Goal: Information Seeking & Learning: Understand process/instructions

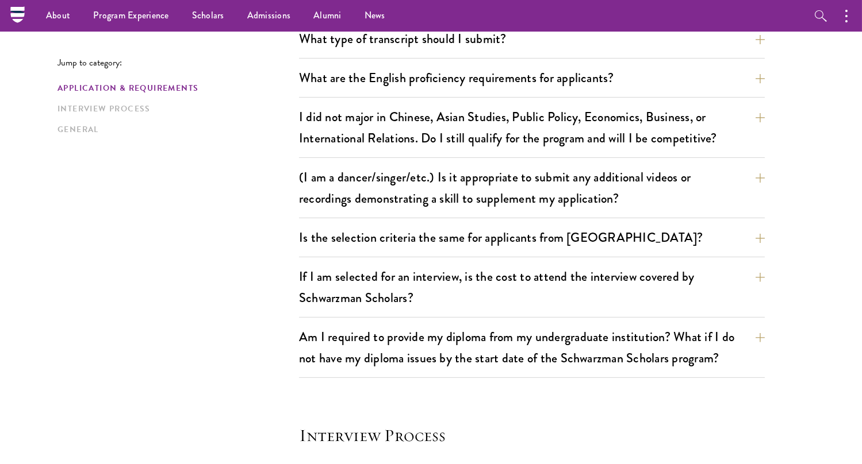
scroll to position [406, 0]
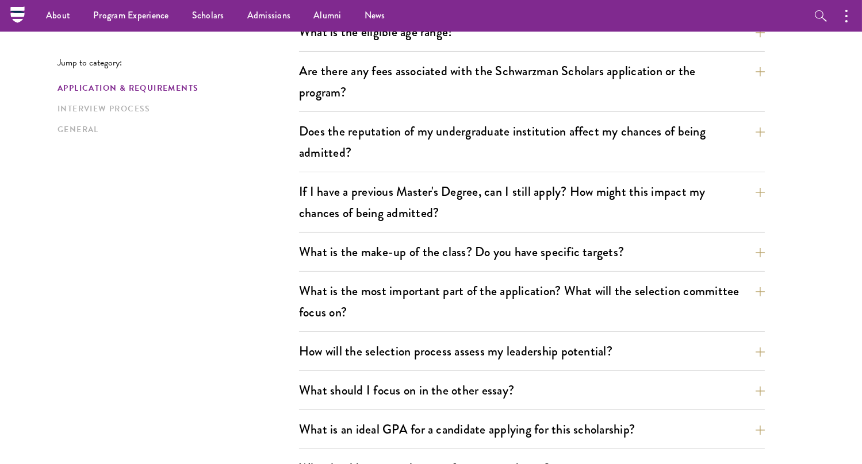
click at [121, 115] on div "Application & Requirements Interview Process General" at bounding box center [177, 108] width 241 height 53
click at [121, 110] on link "Interview Process" at bounding box center [174, 109] width 235 height 12
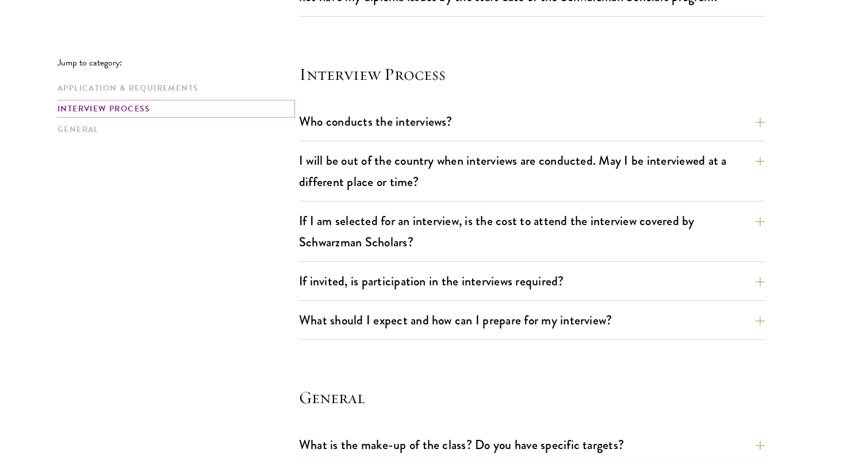
scroll to position [1279, 0]
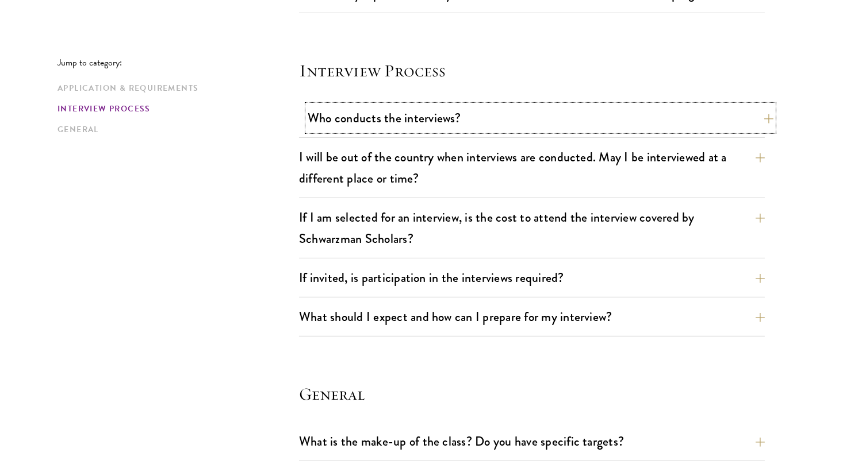
click at [409, 128] on button "Who conducts the interviews?" at bounding box center [541, 118] width 466 height 26
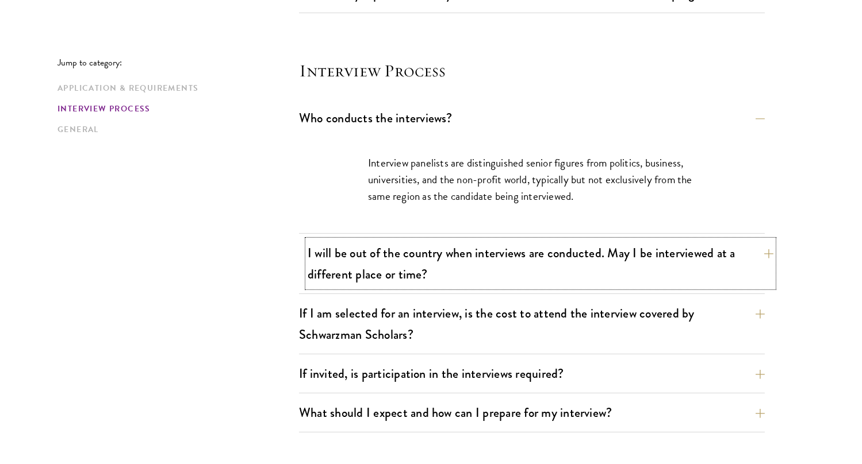
click at [337, 240] on button "I will be out of the country when interviews are conducted. May I be interviewe…" at bounding box center [541, 263] width 466 height 47
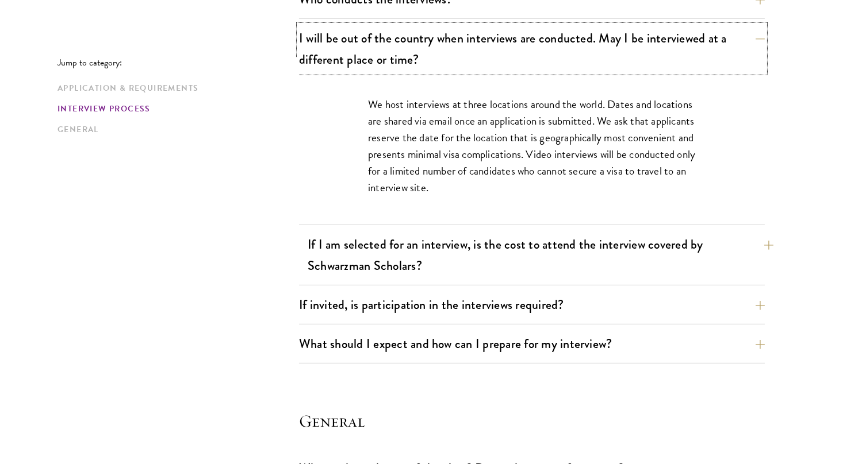
scroll to position [1428, 0]
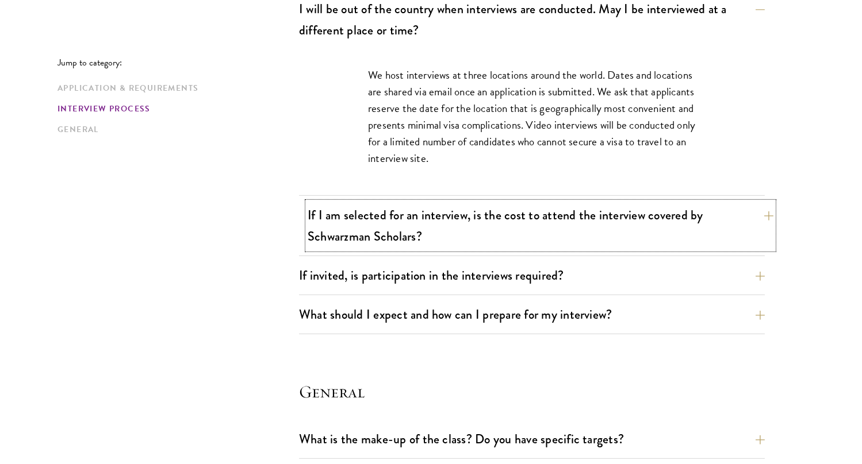
click at [330, 227] on button "If I am selected for an interview, is the cost to attend the interview covered …" at bounding box center [541, 225] width 466 height 47
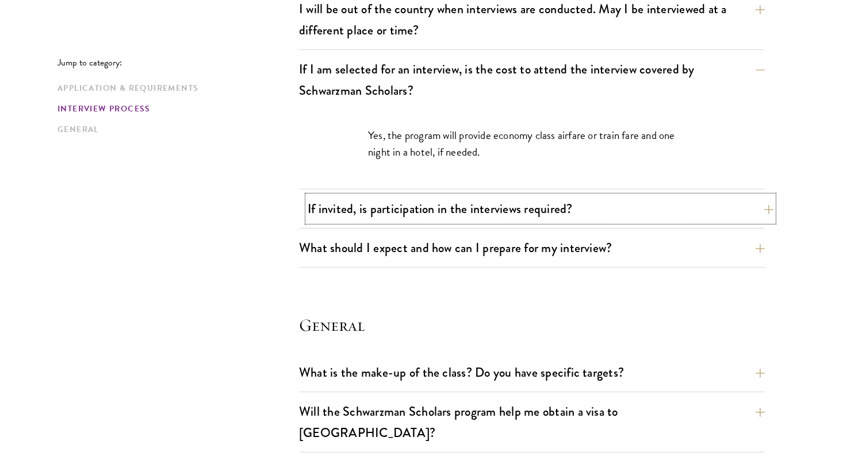
click at [340, 203] on button "If invited, is participation in the interviews required?" at bounding box center [541, 209] width 466 height 26
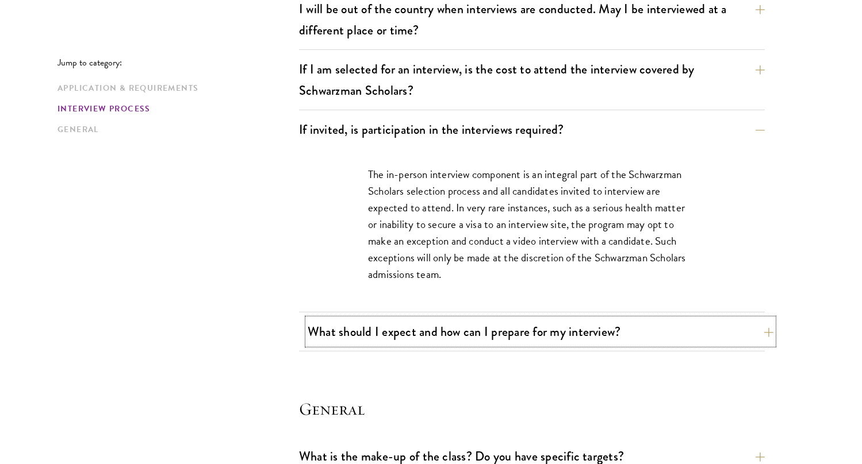
click at [337, 319] on button "What should I expect and how can I prepare for my interview?" at bounding box center [541, 332] width 466 height 26
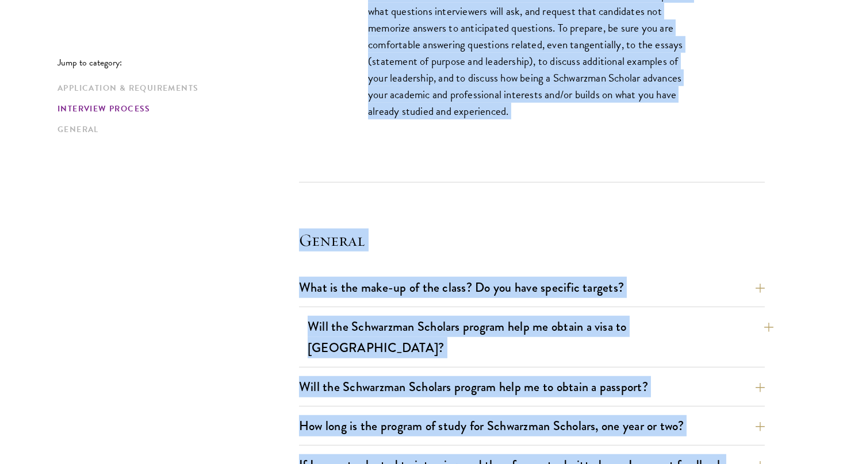
scroll to position [2239, 0]
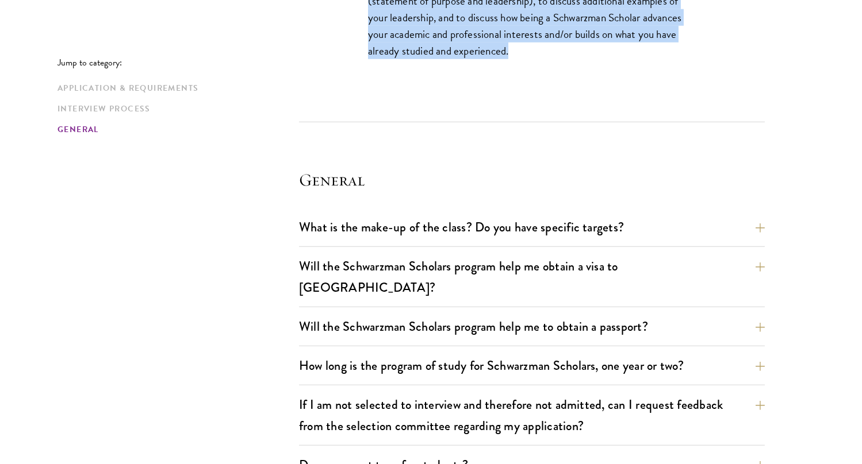
drag, startPoint x: 363, startPoint y: 128, endPoint x: 683, endPoint y: 68, distance: 325.8
copy div "Loremipsum dol sita-consect adipiscingeli, seddoe te inc utl etdolor ma aliq en…"
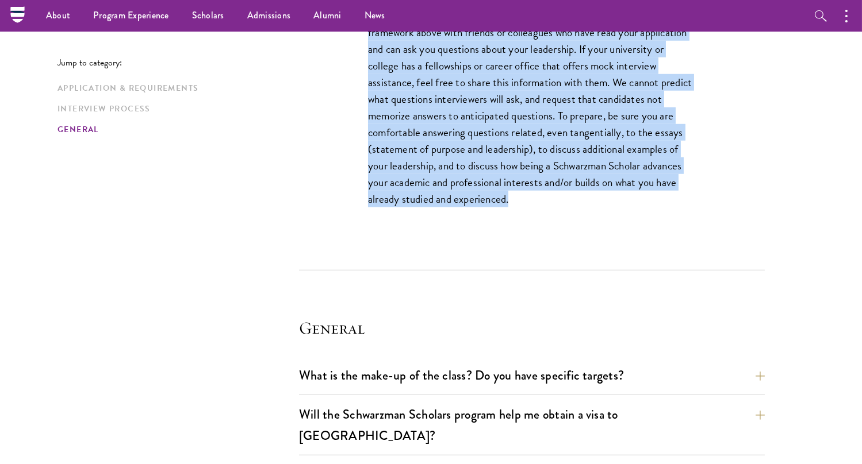
scroll to position [2089, 0]
copy div "Loremipsum dol sita-consect adipiscingeli, seddoe te inc utl etdolor ma aliq en…"
